Goal: Navigation & Orientation: Find specific page/section

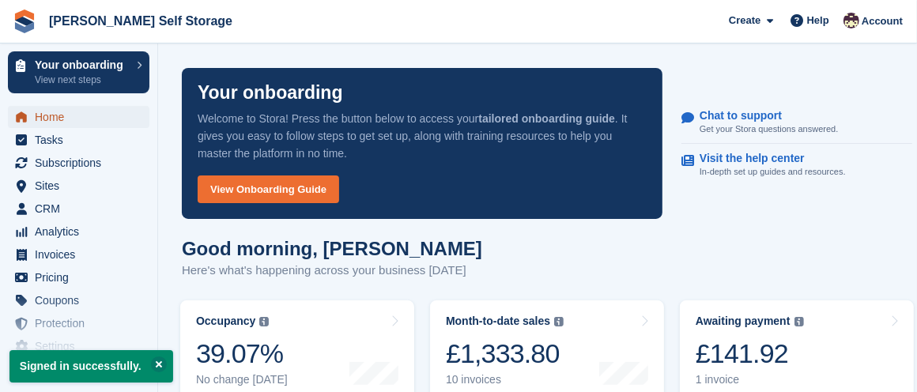
click at [59, 117] on span "Home" at bounding box center [82, 117] width 95 height 22
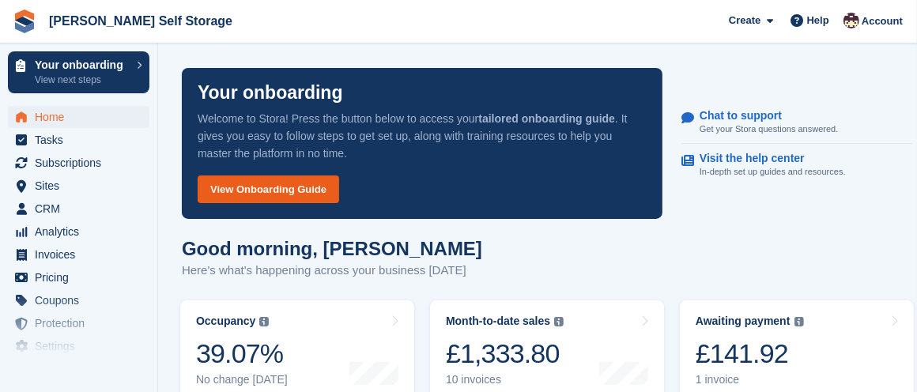
click at [254, 187] on link "View Onboarding Guide" at bounding box center [269, 190] width 142 height 28
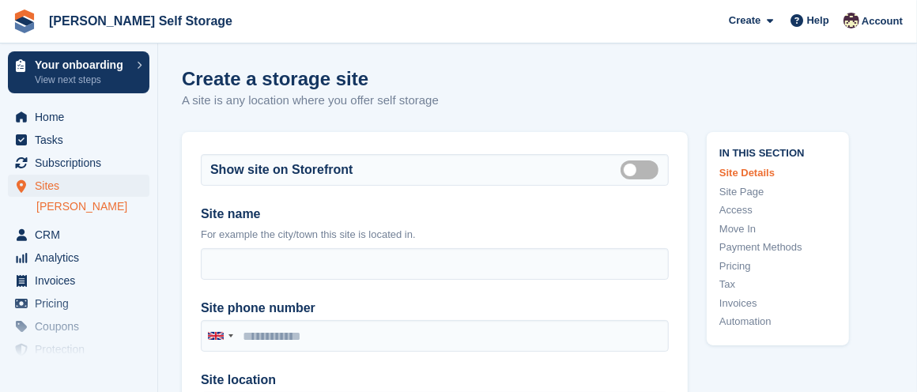
click at [85, 200] on link "[PERSON_NAME]" at bounding box center [92, 206] width 113 height 15
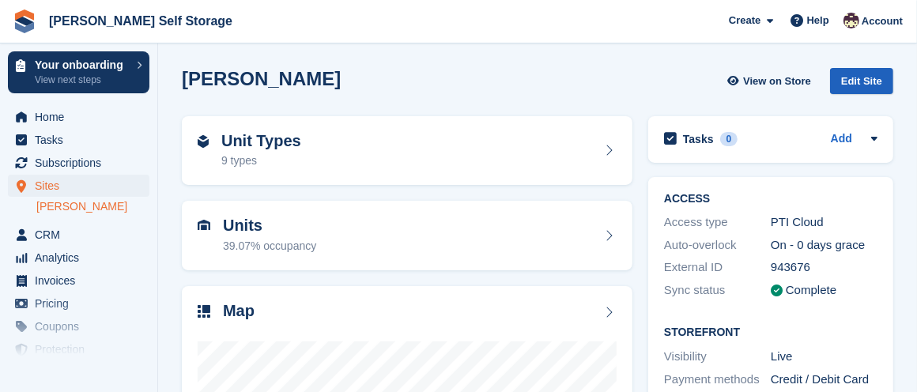
click at [855, 72] on div "Edit Site" at bounding box center [861, 81] width 63 height 26
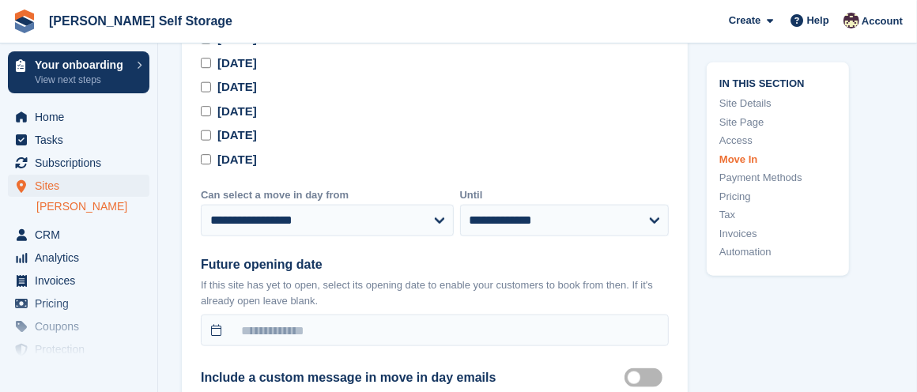
scroll to position [4850, 0]
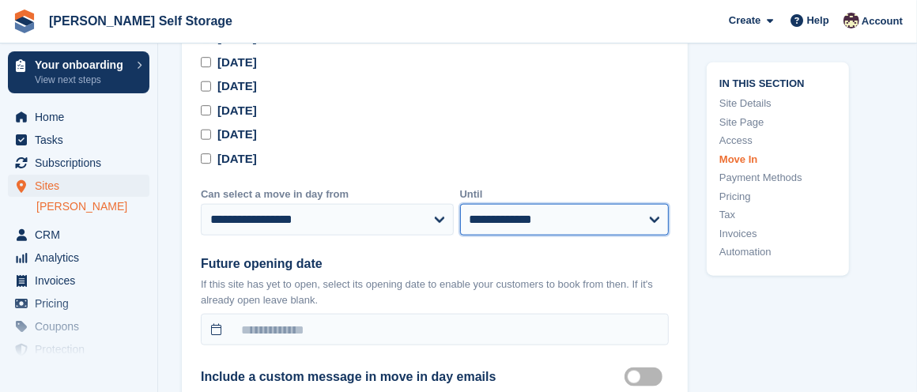
click at [655, 211] on select "**********" at bounding box center [564, 220] width 209 height 32
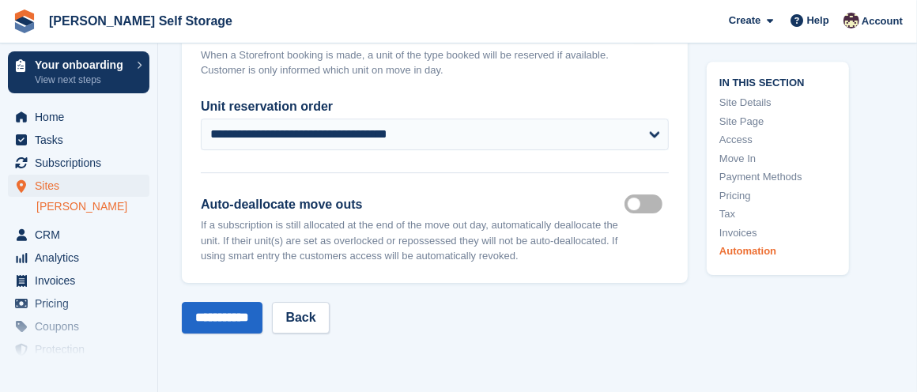
scroll to position [6893, 0]
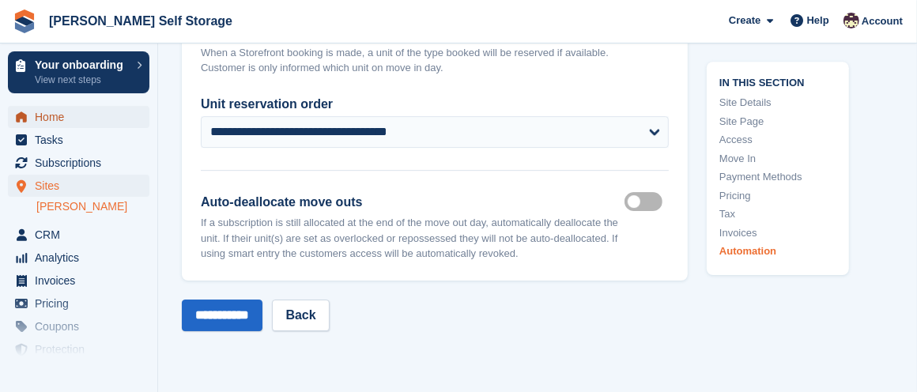
click at [94, 115] on span "Home" at bounding box center [82, 117] width 95 height 22
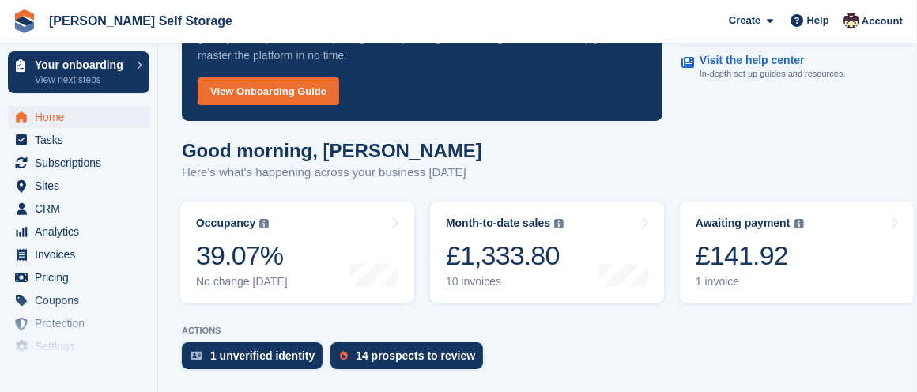
scroll to position [96, 0]
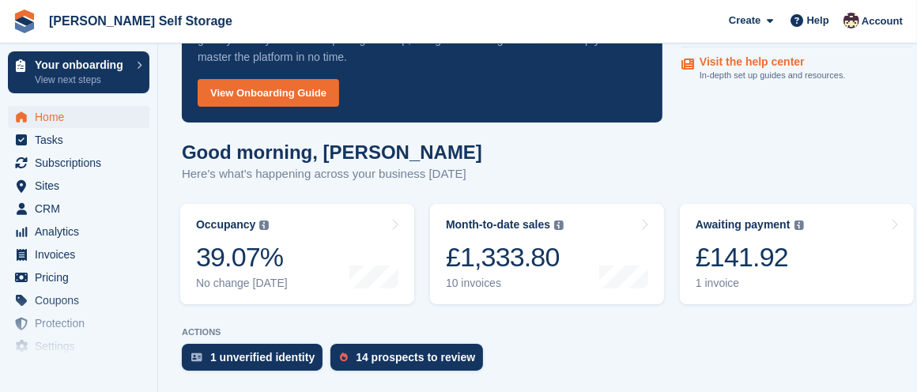
click at [757, 58] on p "Visit the help center" at bounding box center [767, 61] width 134 height 13
